Goal: Information Seeking & Learning: Learn about a topic

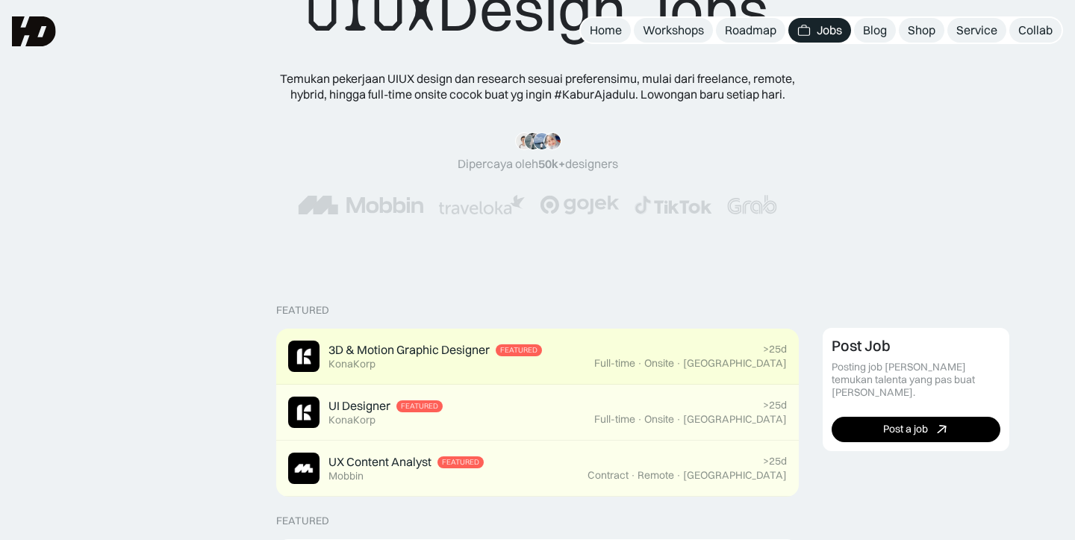
scroll to position [96, 0]
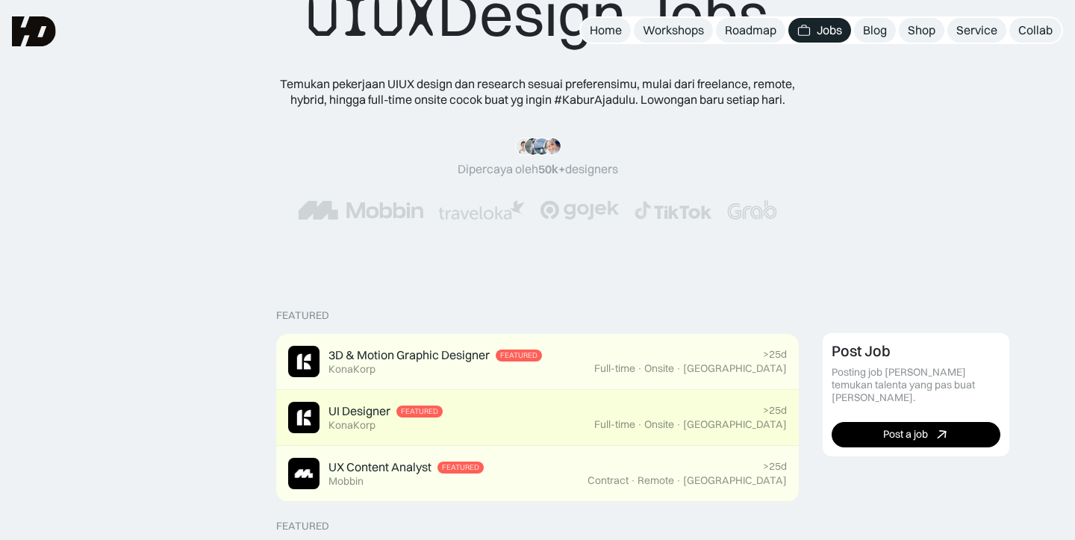
click at [467, 399] on link "UI Designer Featured KonaKorp >25d Full-time · Onsite · Jakarta" at bounding box center [537, 418] width 523 height 56
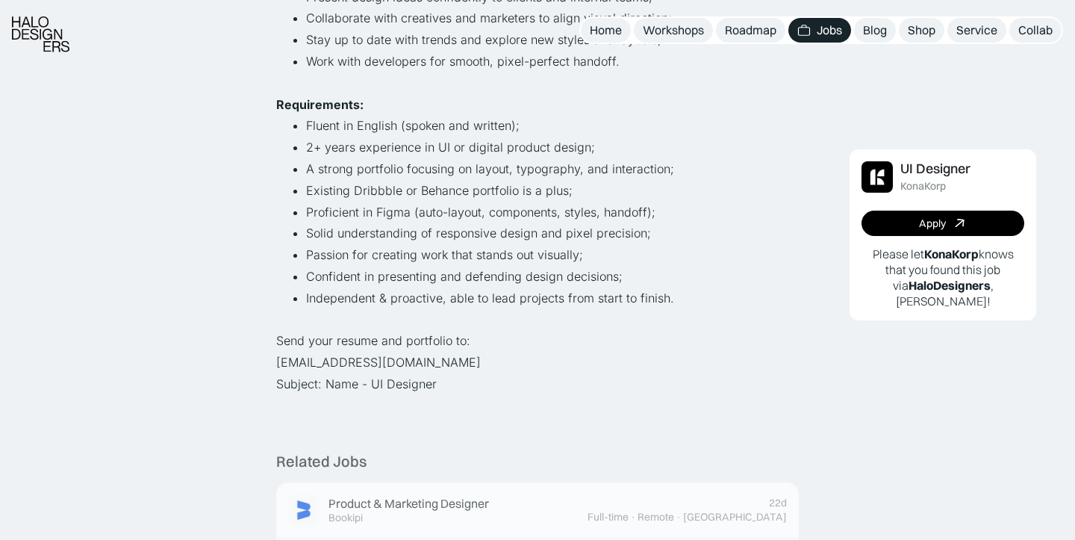
scroll to position [549, 0]
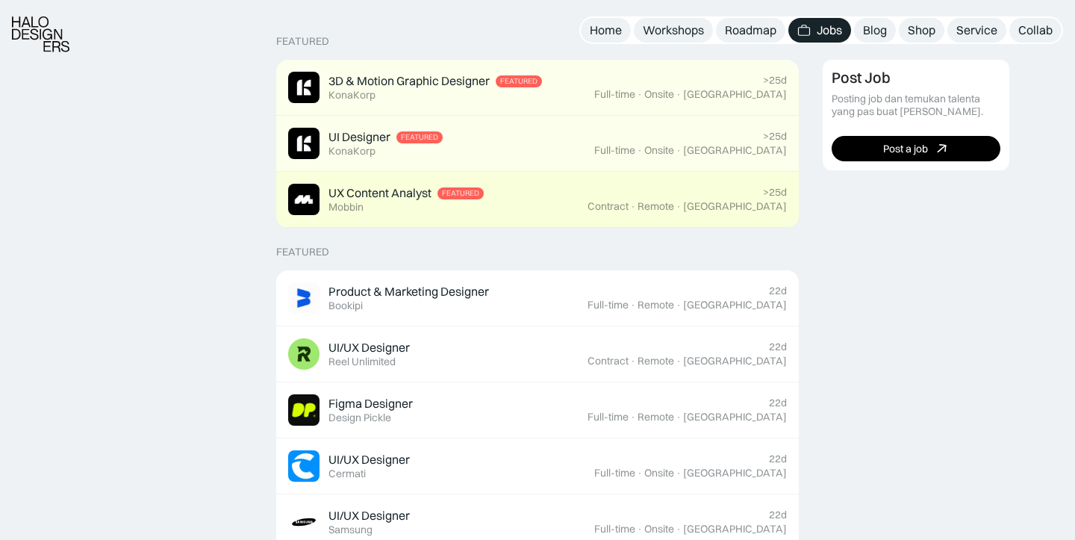
scroll to position [371, 0]
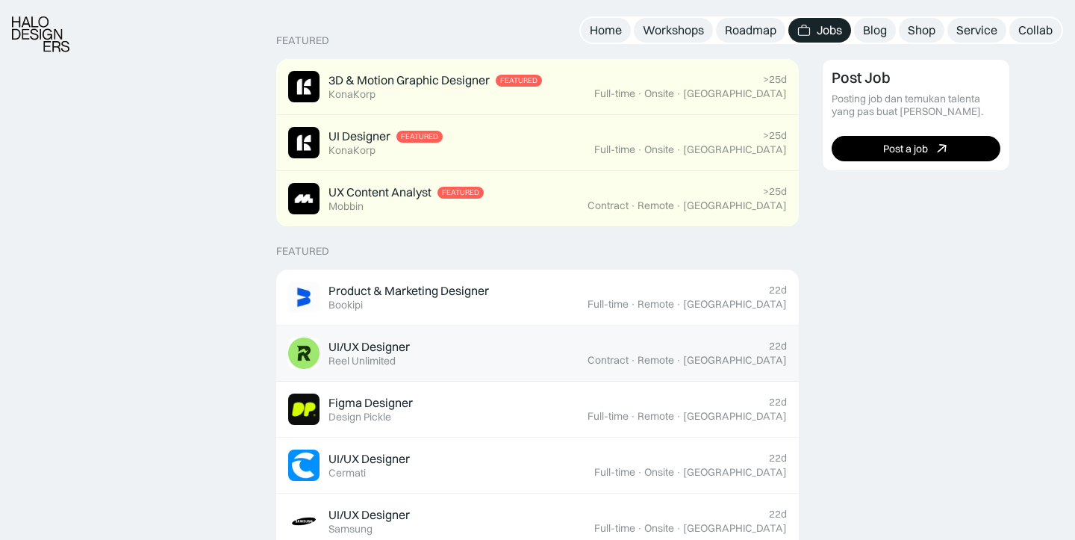
click at [588, 367] on div "UI/UX Designer Featured Reel Unlimited" at bounding box center [437, 352] width 299 height 31
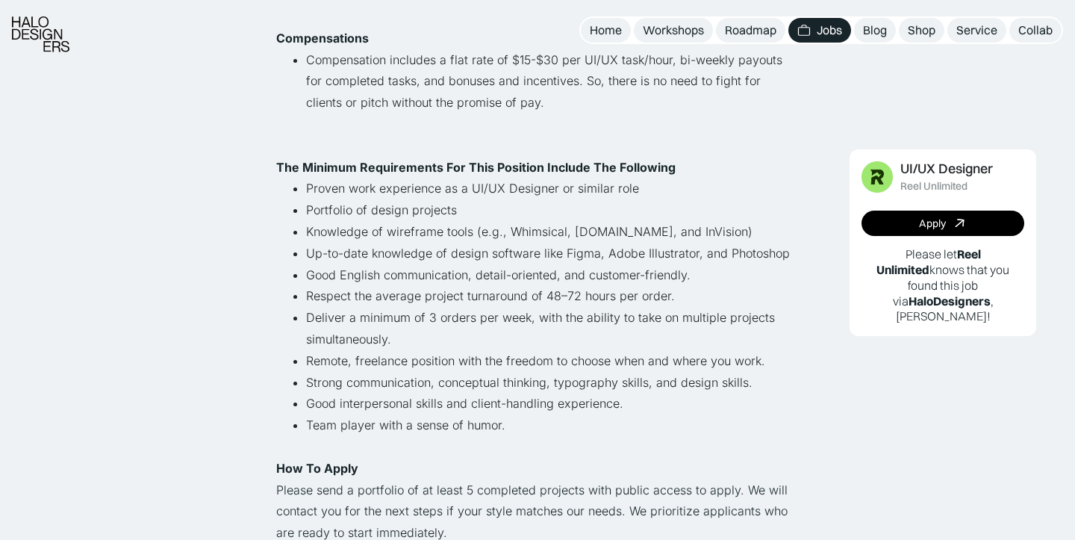
scroll to position [892, 0]
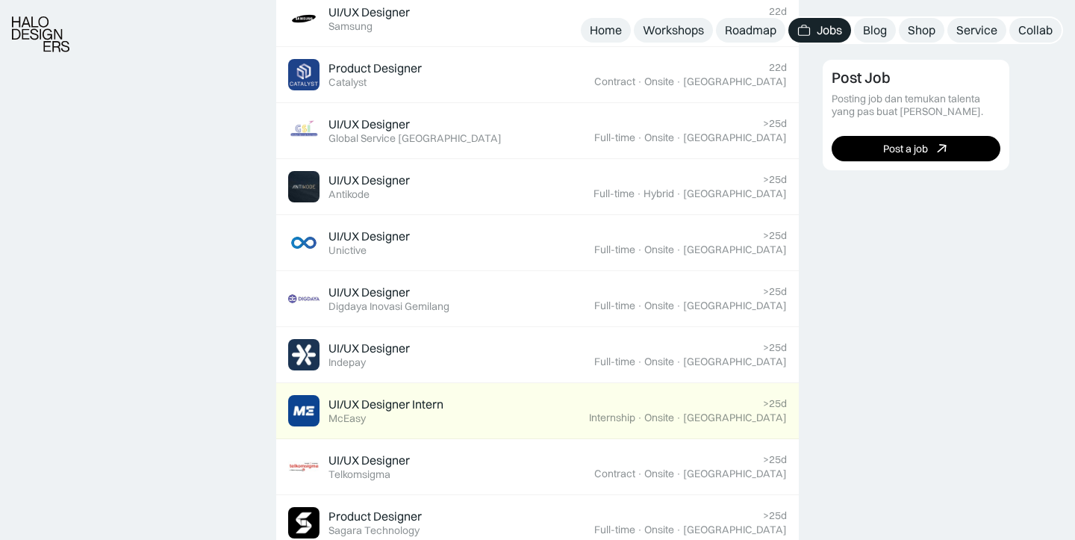
scroll to position [915, 0]
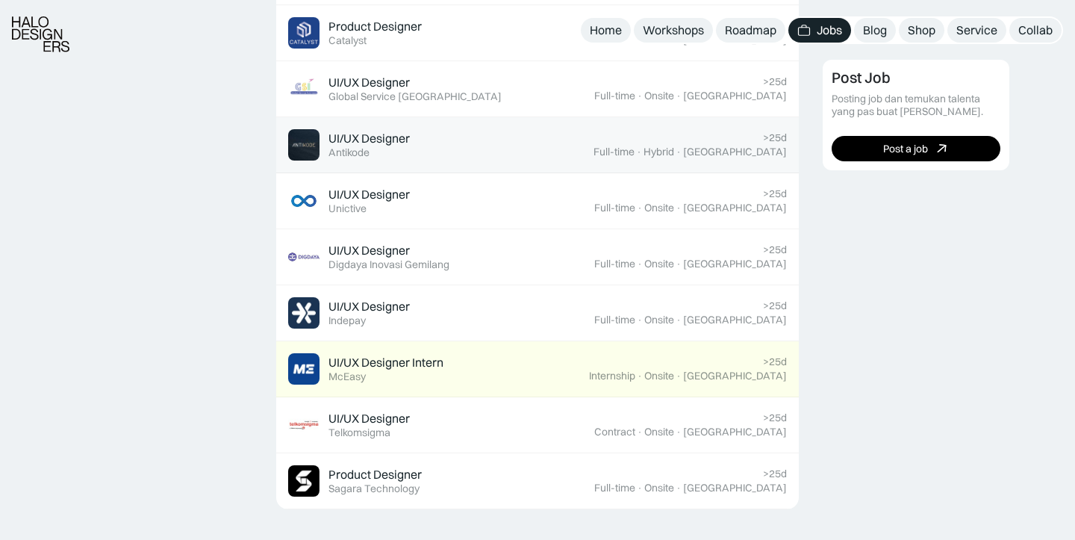
click at [610, 161] on link "UI/UX Designer Featured Antikode >25d Full-time · Hybrid · Tangerang" at bounding box center [537, 145] width 523 height 56
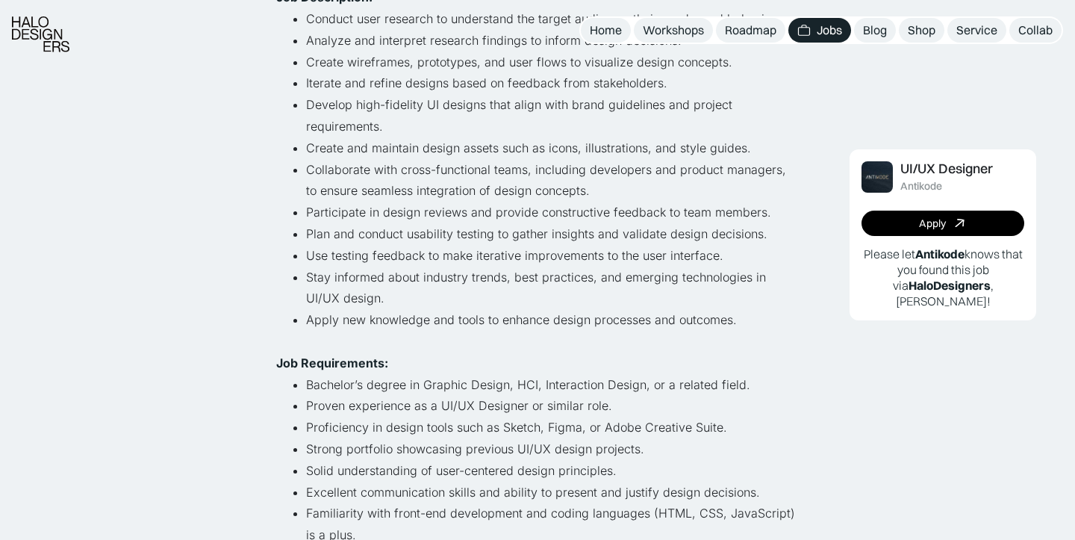
scroll to position [476, 0]
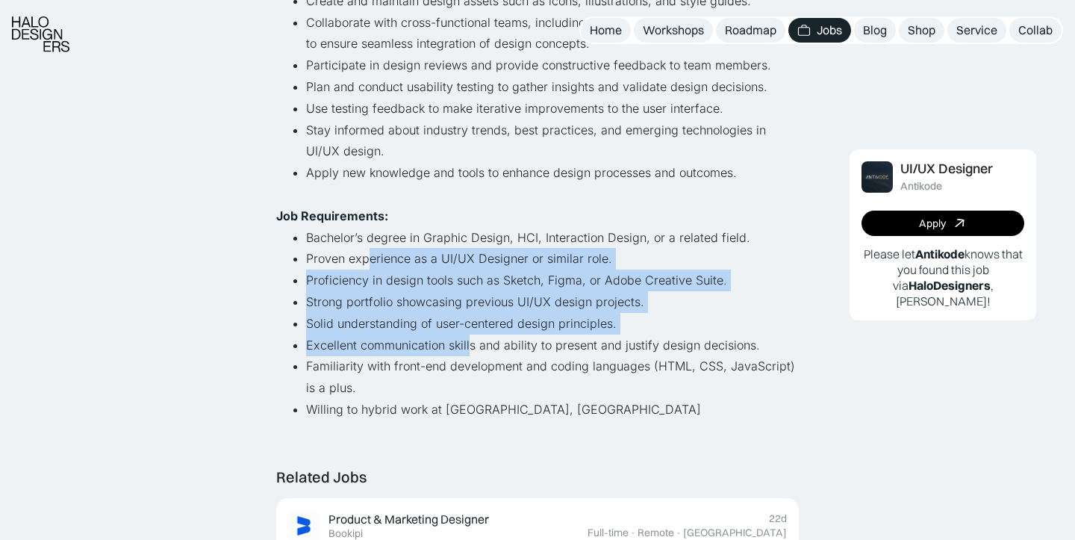
drag, startPoint x: 370, startPoint y: 257, endPoint x: 470, endPoint y: 334, distance: 126.2
click at [470, 334] on ul "Bachelor’s degree in Graphic Design, HCI, Interaction Design, or a related fiel…" at bounding box center [537, 323] width 523 height 193
click at [445, 292] on li "Strong portfolio showcasing previous UI/UX design projects." at bounding box center [552, 302] width 493 height 22
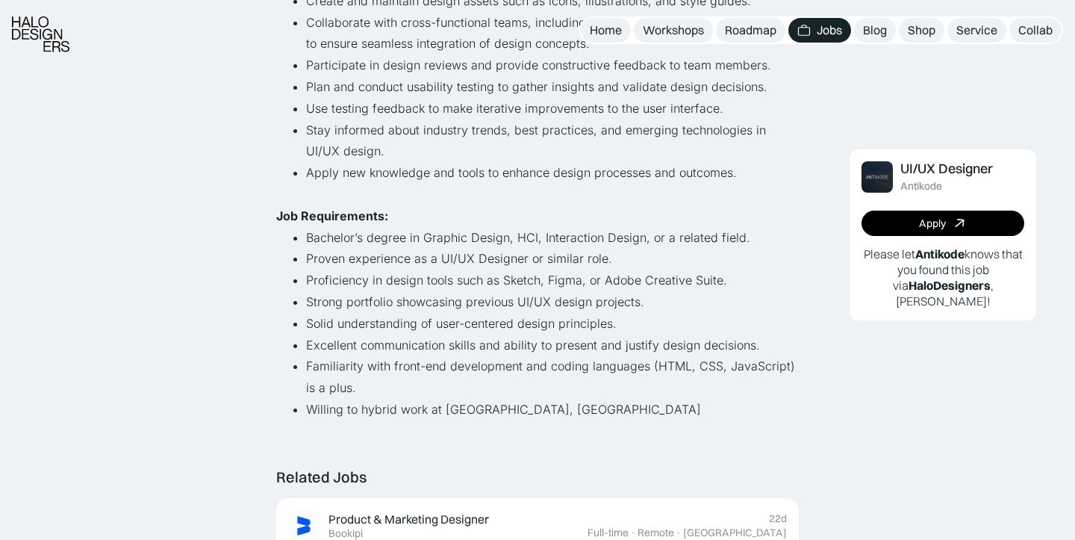
click at [338, 289] on li "Proficiency in design tools such as Sketch, Figma, or Adobe Creative Suite." at bounding box center [552, 281] width 493 height 22
click at [333, 296] on li "Strong portfolio showcasing previous UI/UX design projects." at bounding box center [552, 302] width 493 height 22
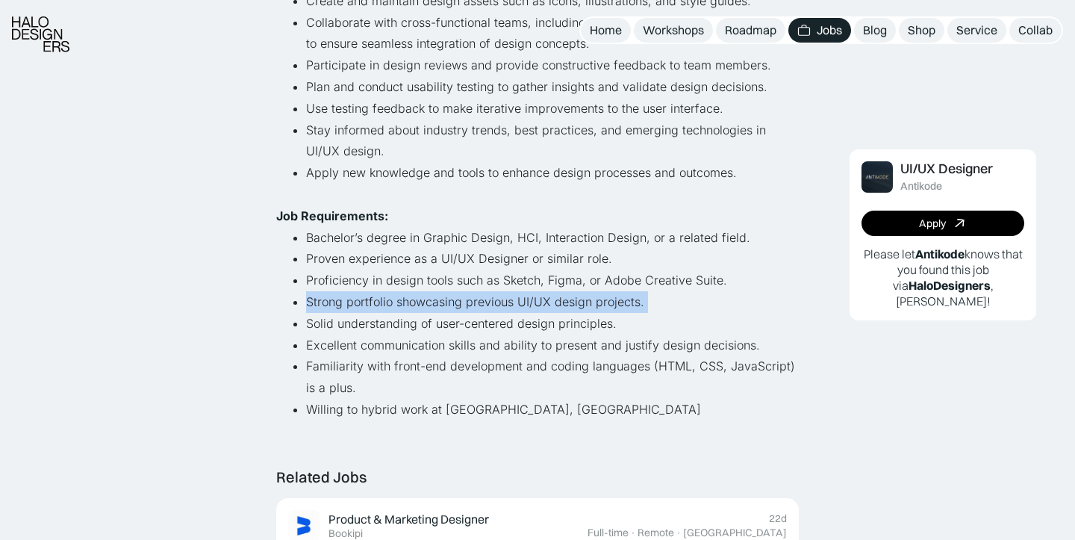
click at [305, 314] on ul "Bachelor’s degree in Graphic Design, HCI, Interaction Design, or a related fiel…" at bounding box center [537, 323] width 523 height 193
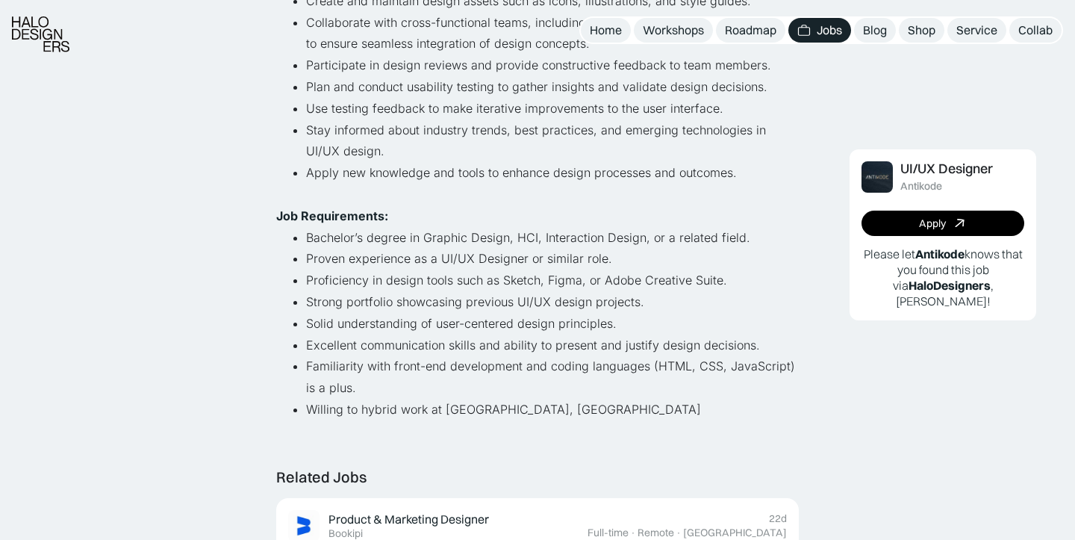
click at [305, 314] on ul "Bachelor’s degree in Graphic Design, HCI, Interaction Design, or a related fiel…" at bounding box center [537, 323] width 523 height 193
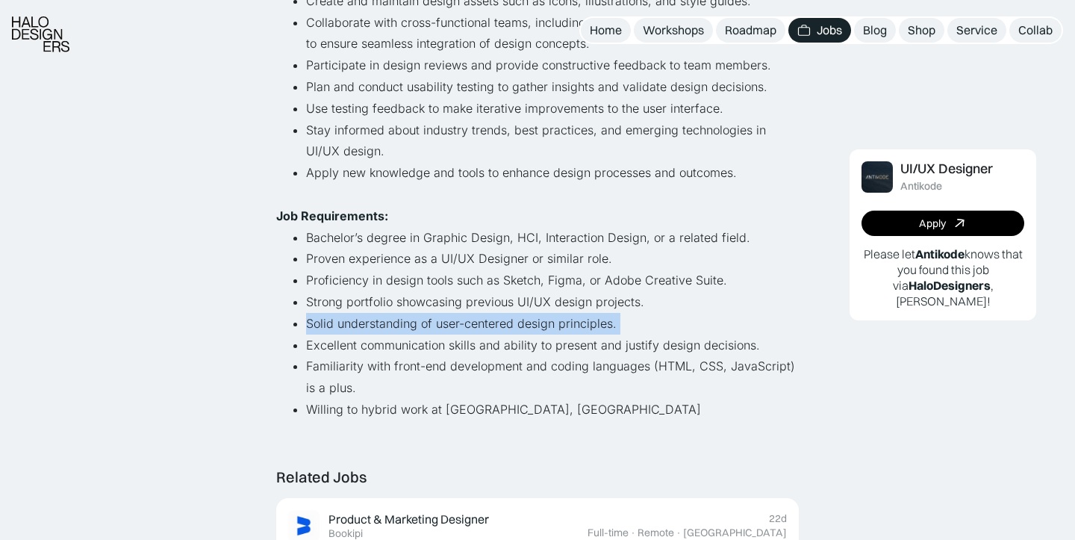
click at [305, 314] on ul "Bachelor’s degree in Graphic Design, HCI, Interaction Design, or a related fiel…" at bounding box center [537, 323] width 523 height 193
click at [314, 356] on li "Familiarity with front-end development and coding languages (HTML, CSS, JavaScr…" at bounding box center [552, 376] width 493 height 43
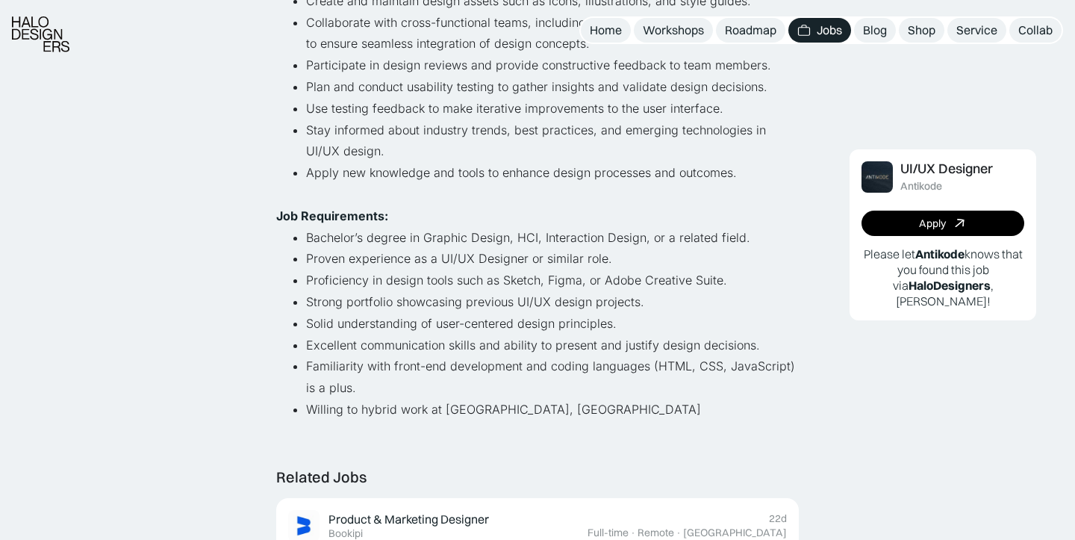
click at [314, 356] on li "Familiarity with front-end development and coding languages (HTML, CSS, JavaScr…" at bounding box center [552, 376] width 493 height 43
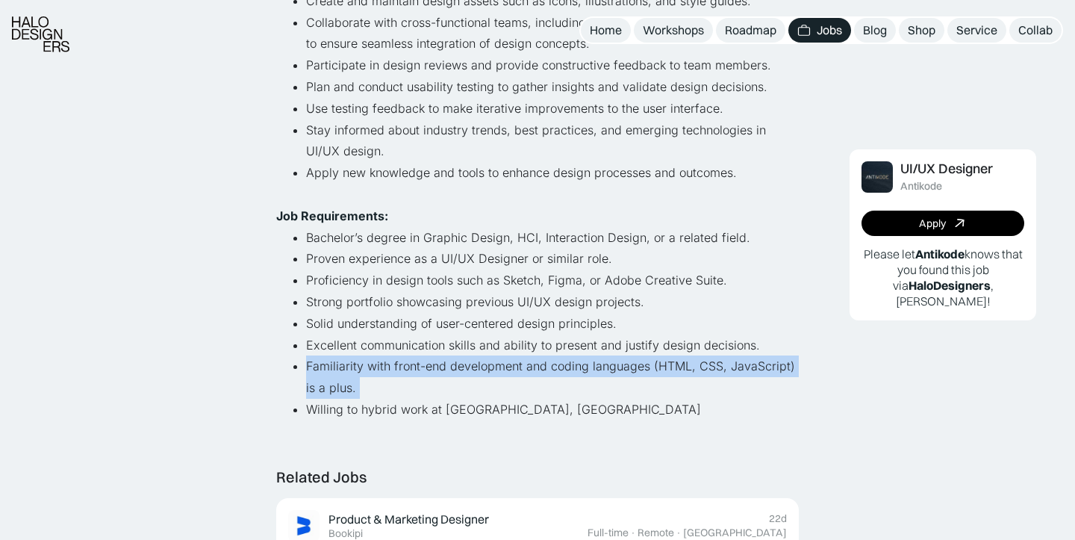
click at [312, 343] on li "Excellent communication skills and ability to present and justify design decisi…" at bounding box center [552, 345] width 493 height 22
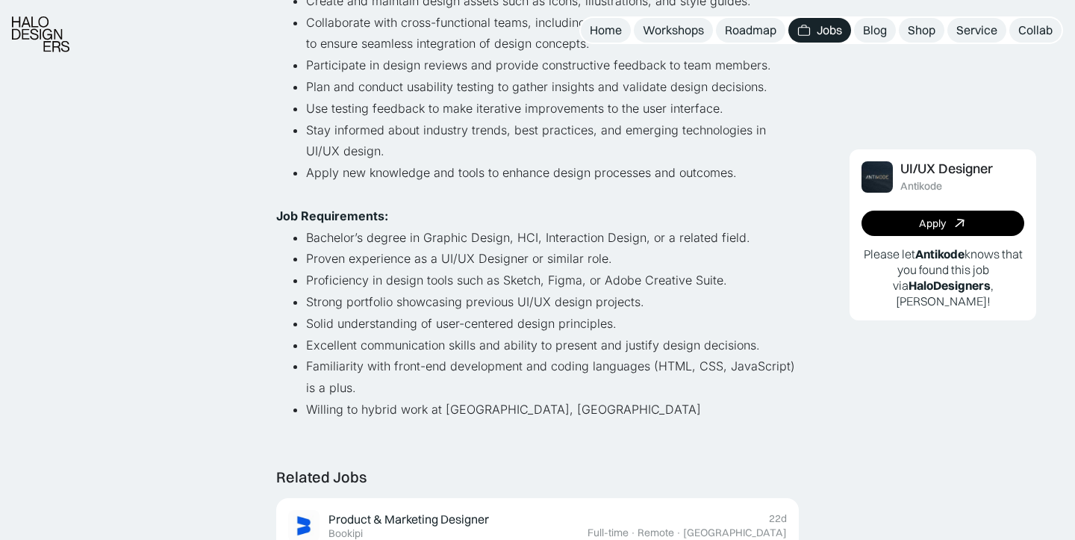
click at [312, 343] on li "Excellent communication skills and ability to present and justify design decisi…" at bounding box center [552, 345] width 493 height 22
click at [312, 358] on li "Familiarity with front-end development and coding languages (HTML, CSS, JavaScr…" at bounding box center [552, 376] width 493 height 43
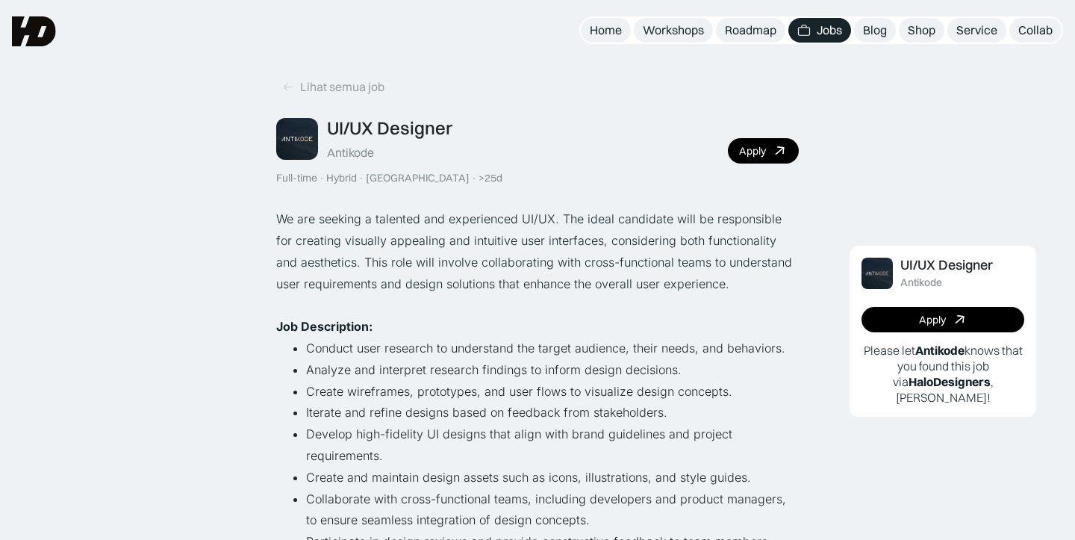
scroll to position [1, 0]
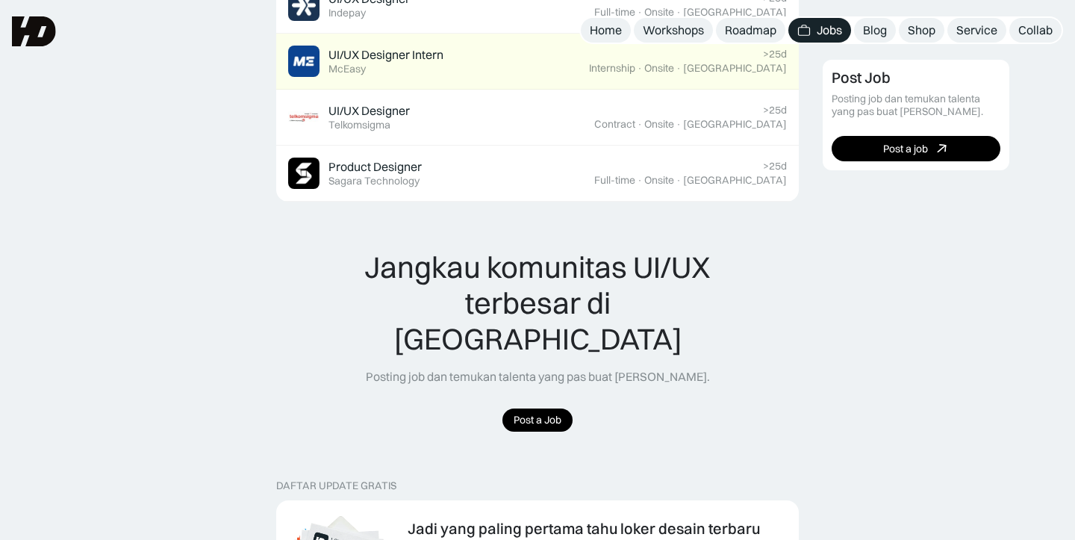
scroll to position [1206, 0]
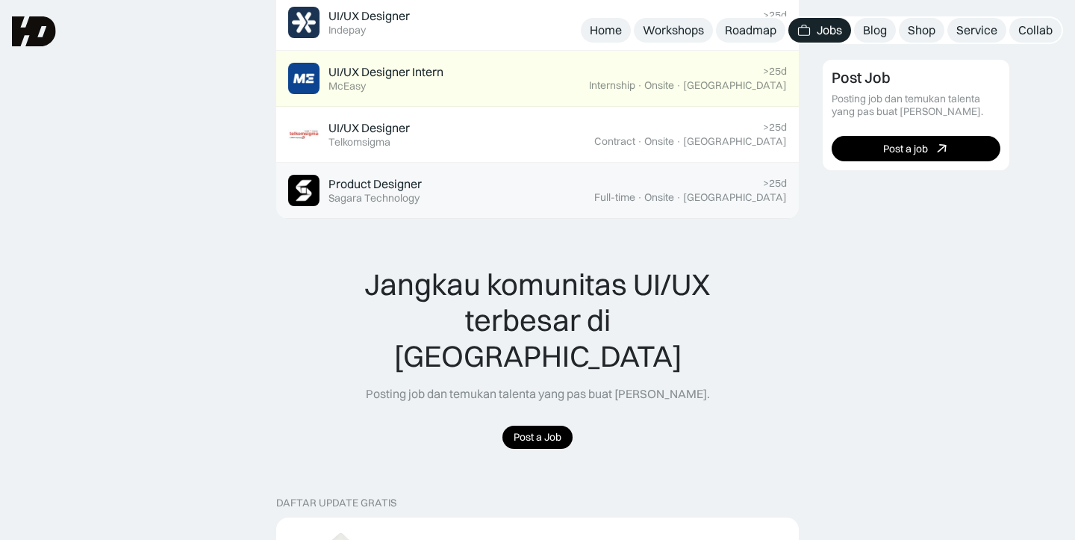
click at [342, 193] on div "Sagara Technology" at bounding box center [373, 198] width 91 height 13
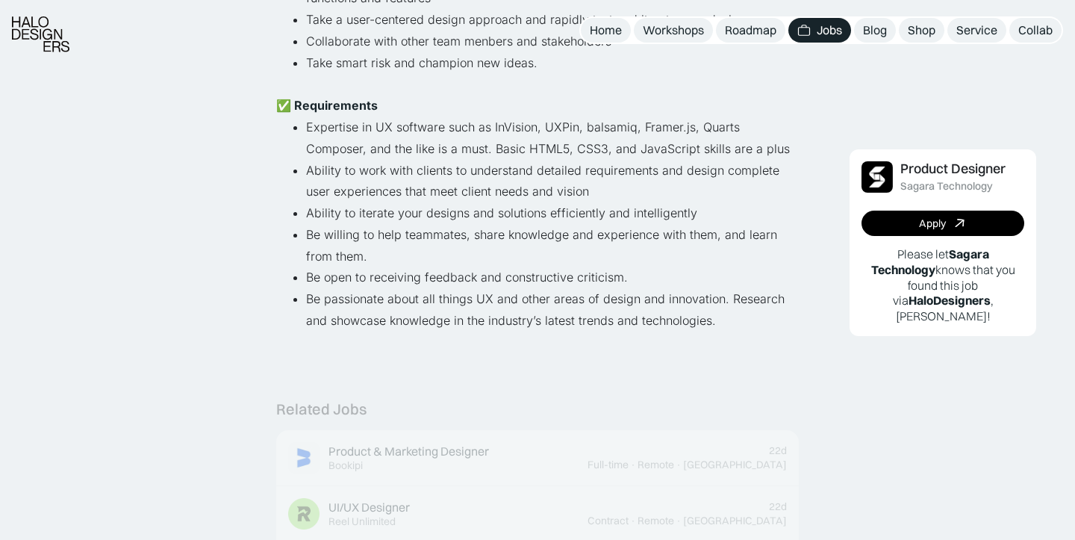
scroll to position [663, 0]
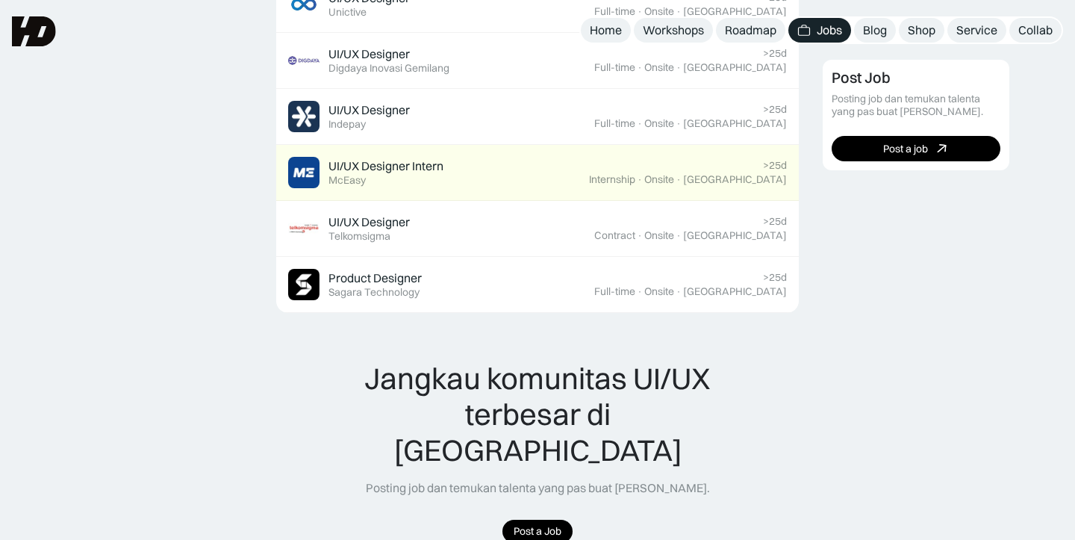
scroll to position [775, 0]
